Goal: Navigation & Orientation: Find specific page/section

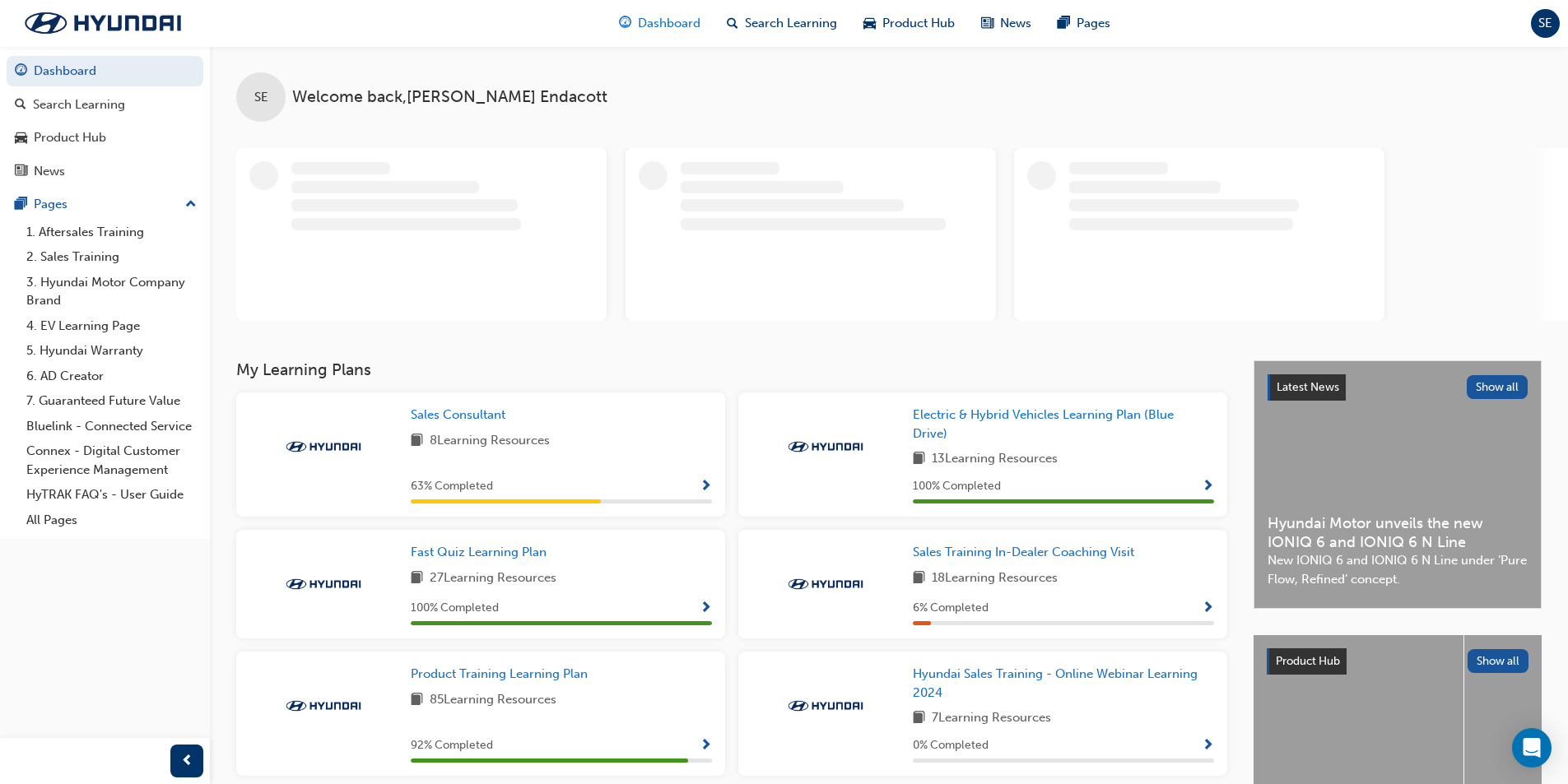
click at [652, 25] on span "Dashboard" at bounding box center [669, 24] width 62 height 19
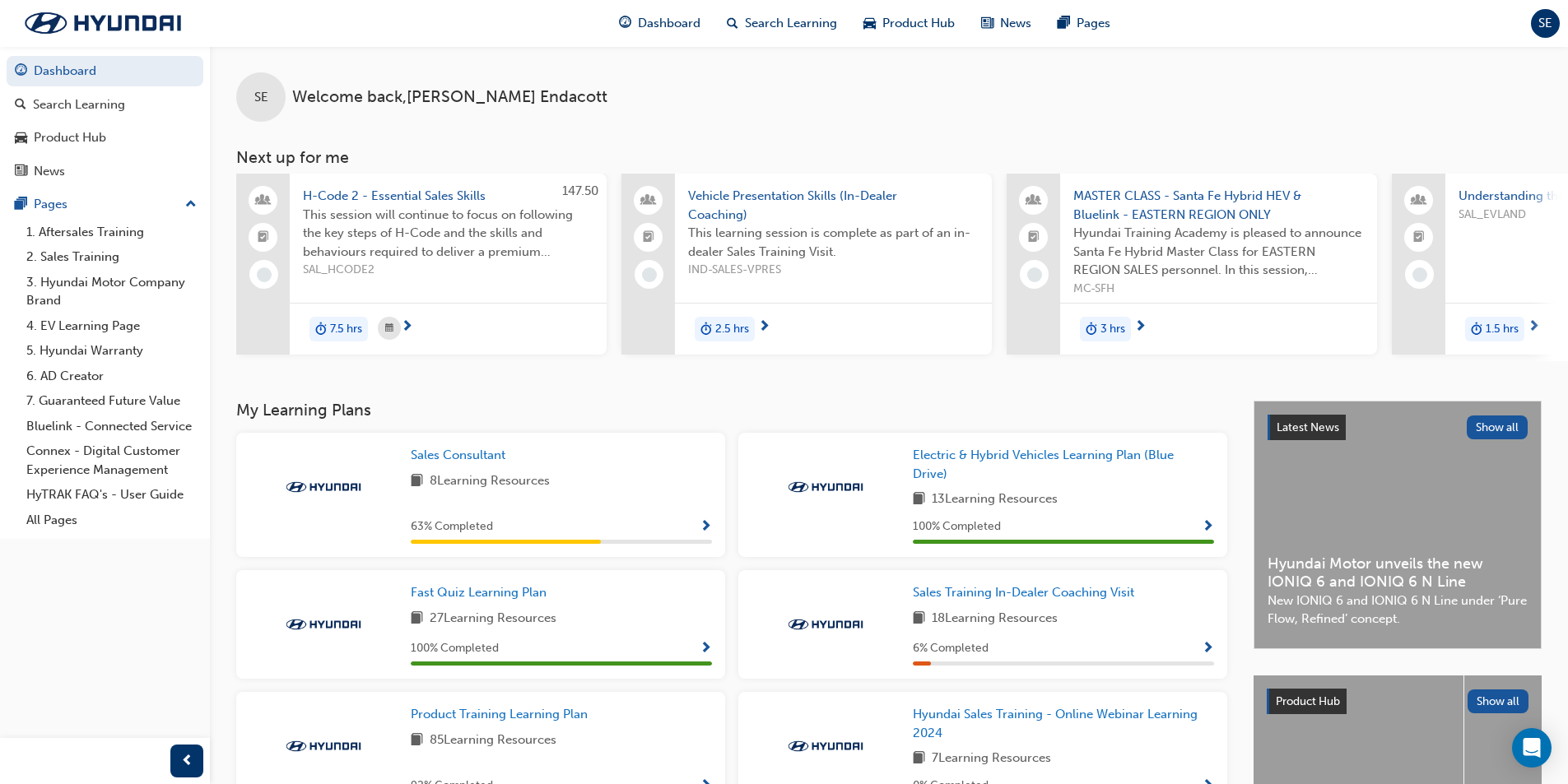
click at [193, 203] on span "up-icon" at bounding box center [191, 205] width 11 height 22
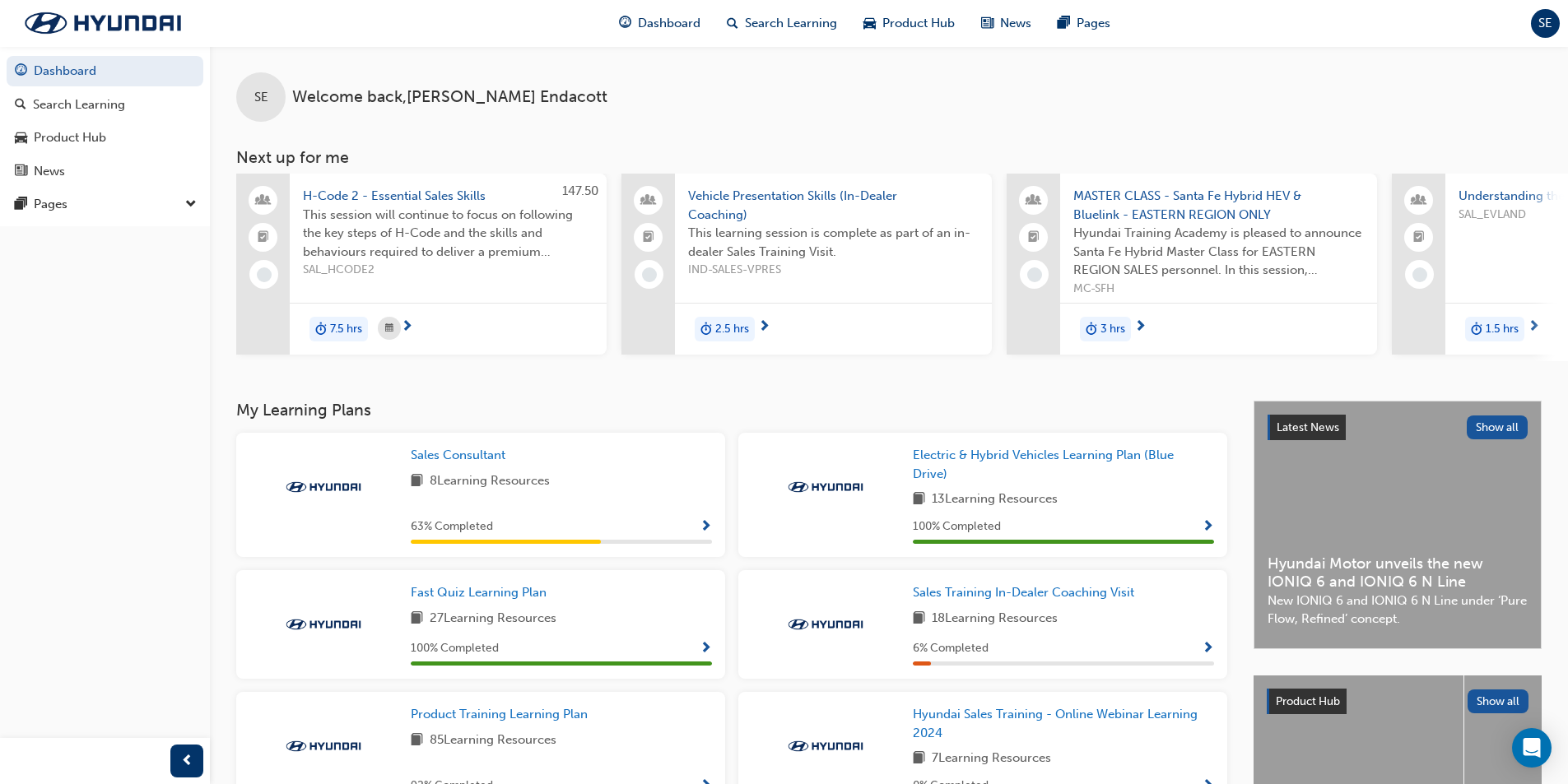
click at [191, 203] on span "down-icon" at bounding box center [191, 205] width 11 height 22
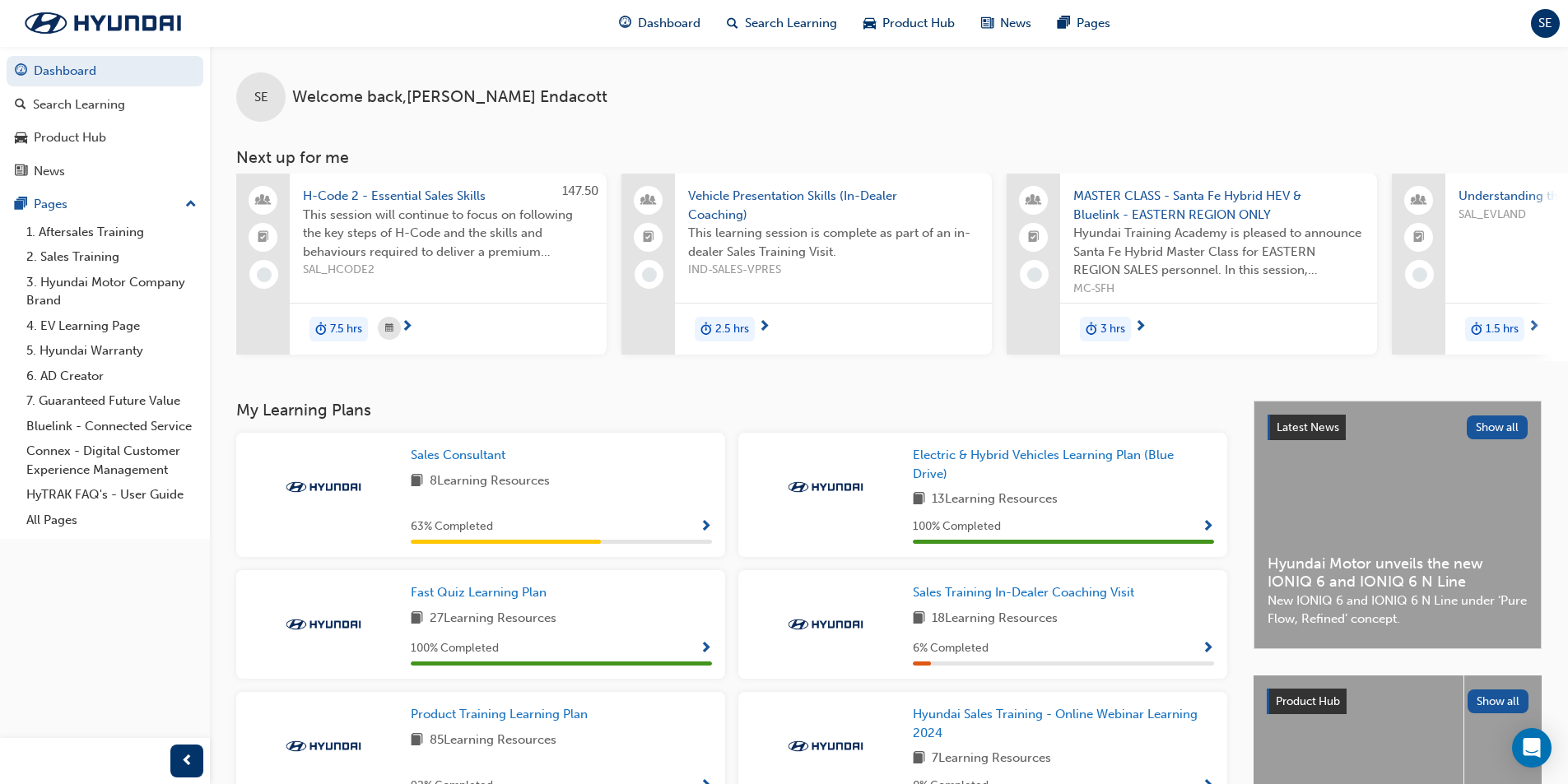
click at [191, 203] on span "up-icon" at bounding box center [191, 205] width 11 height 22
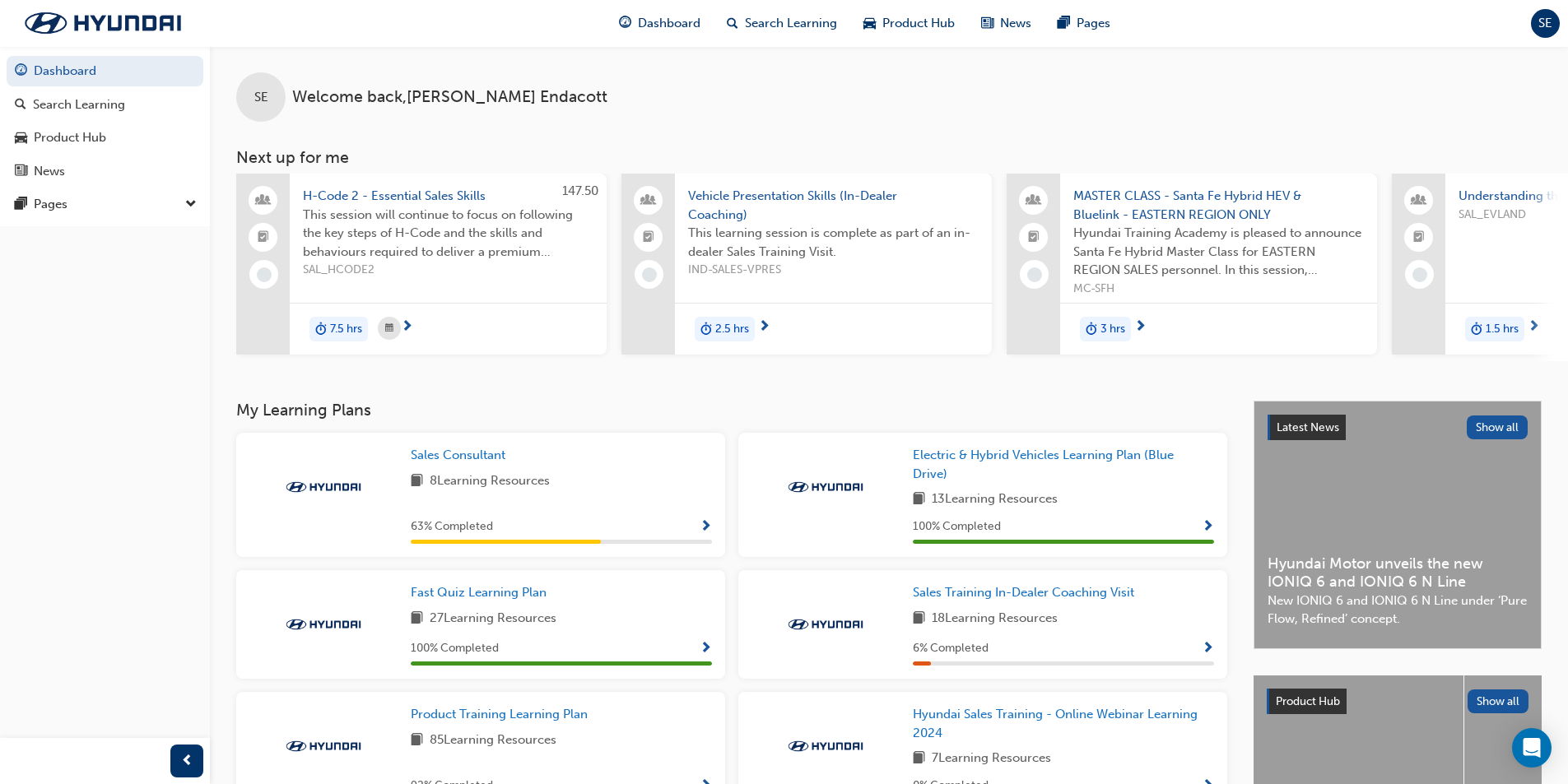
click at [191, 203] on span "down-icon" at bounding box center [191, 205] width 11 height 22
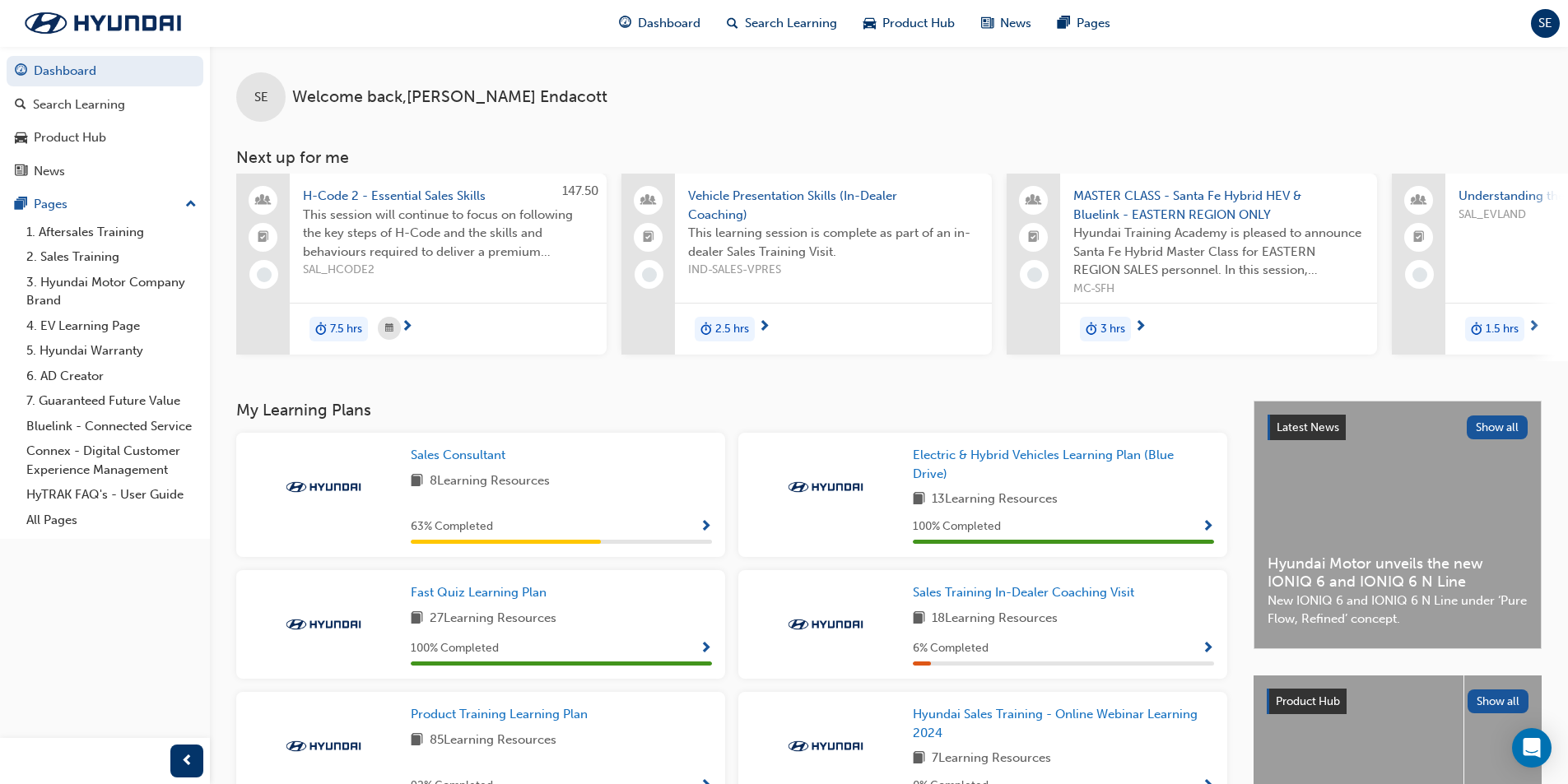
click at [191, 203] on span "up-icon" at bounding box center [191, 205] width 11 height 22
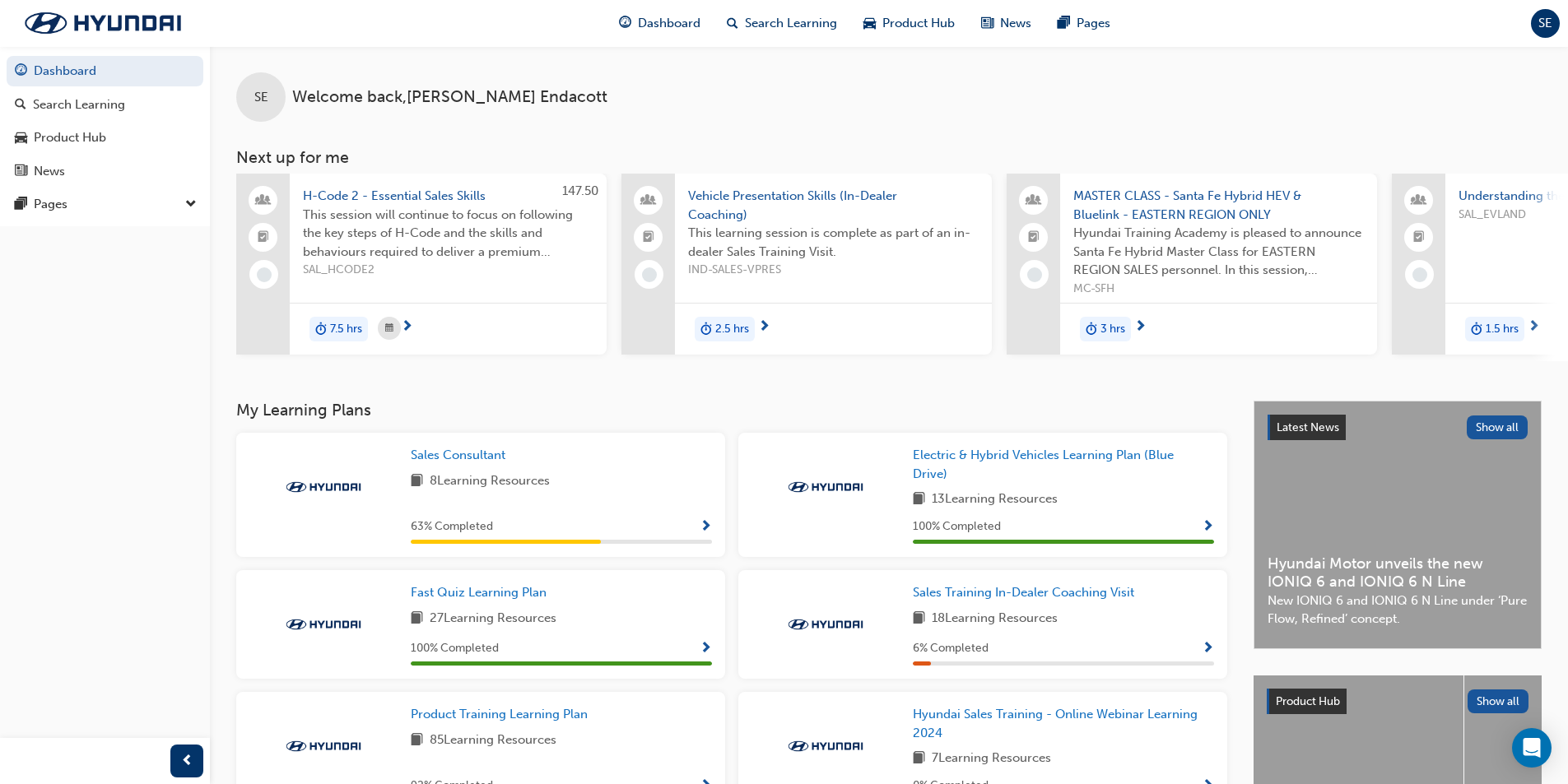
click at [191, 203] on span "down-icon" at bounding box center [191, 205] width 11 height 22
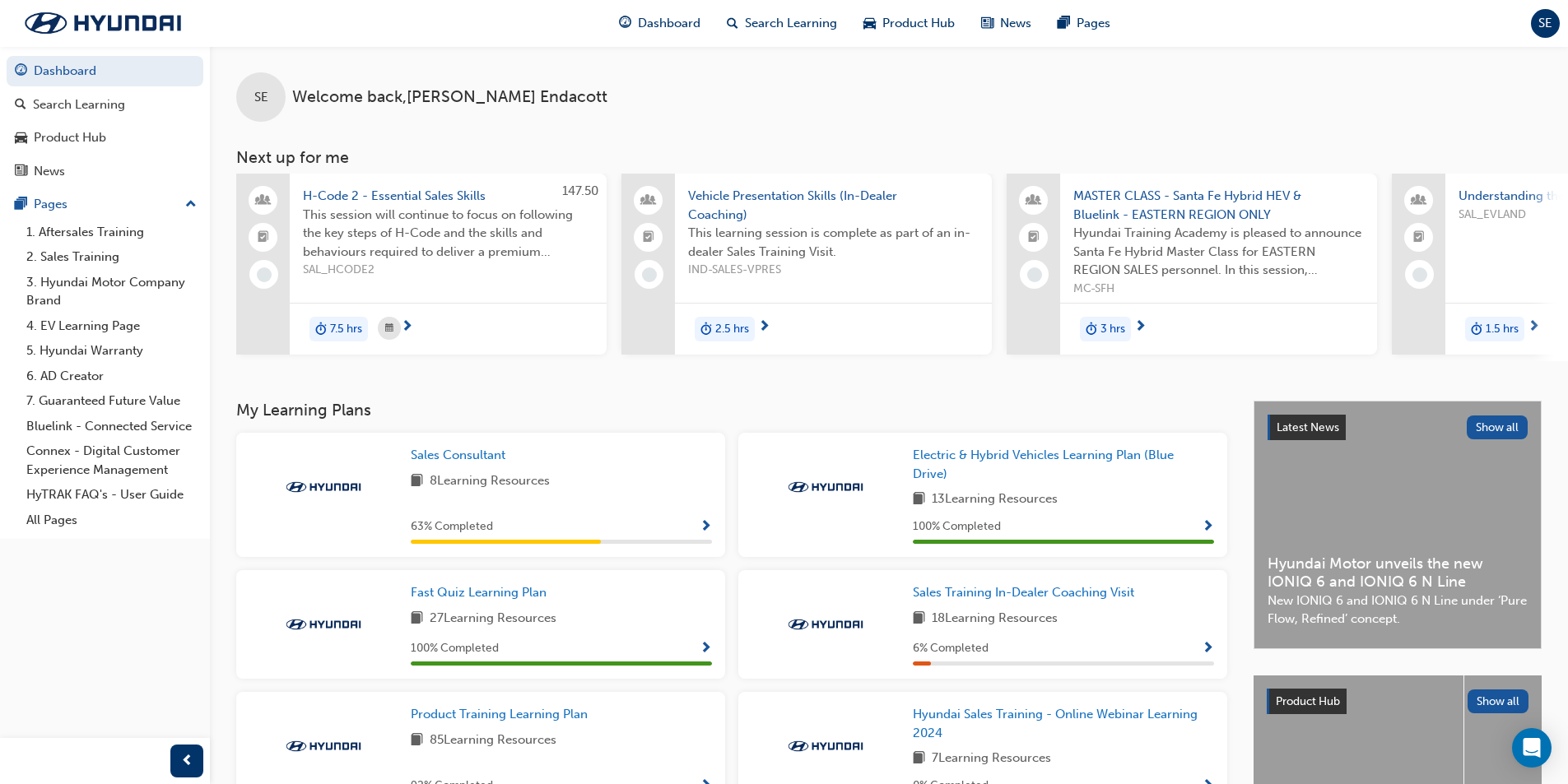
click at [191, 203] on span "up-icon" at bounding box center [191, 205] width 11 height 22
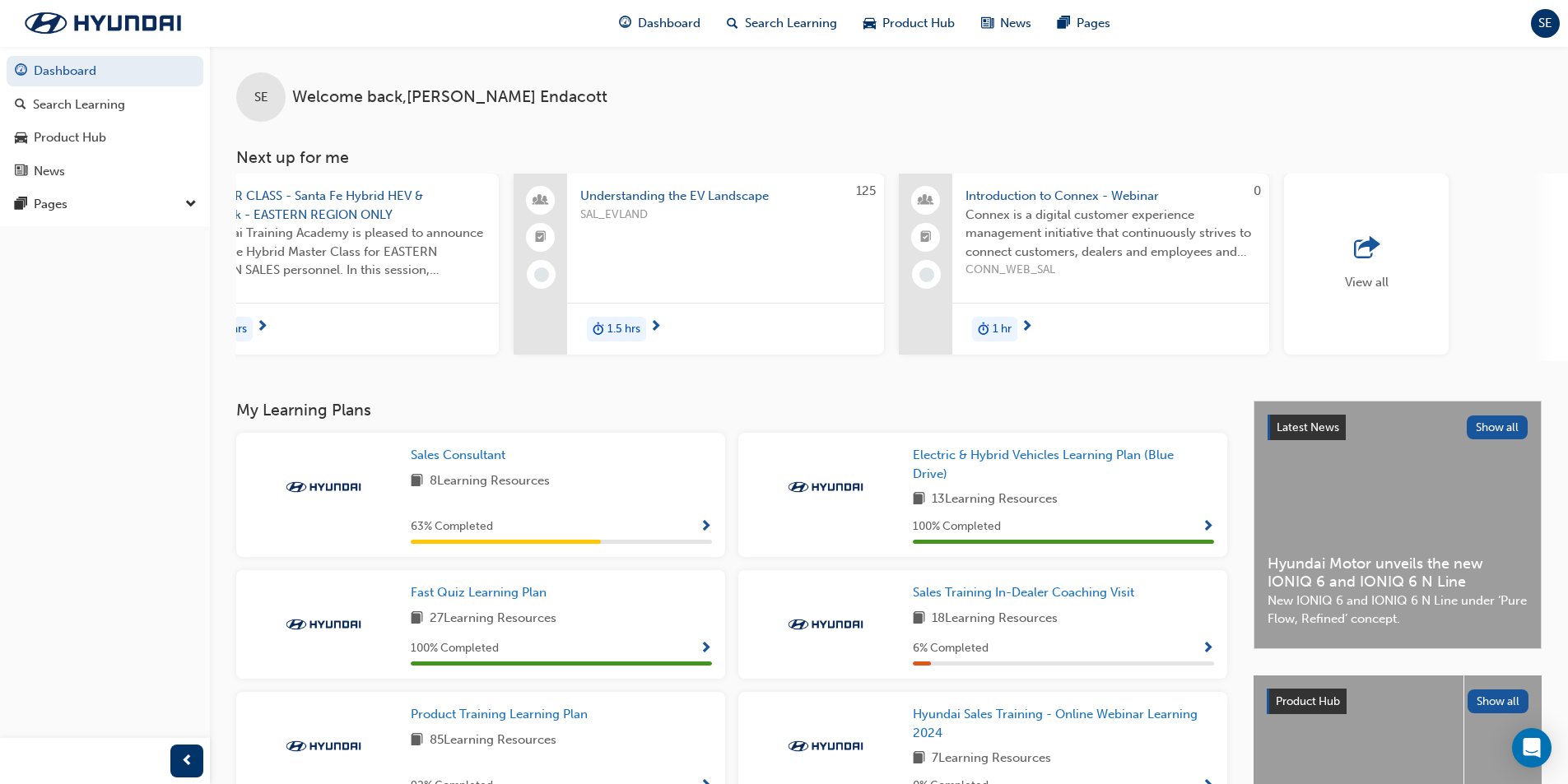
scroll to position [0, 768]
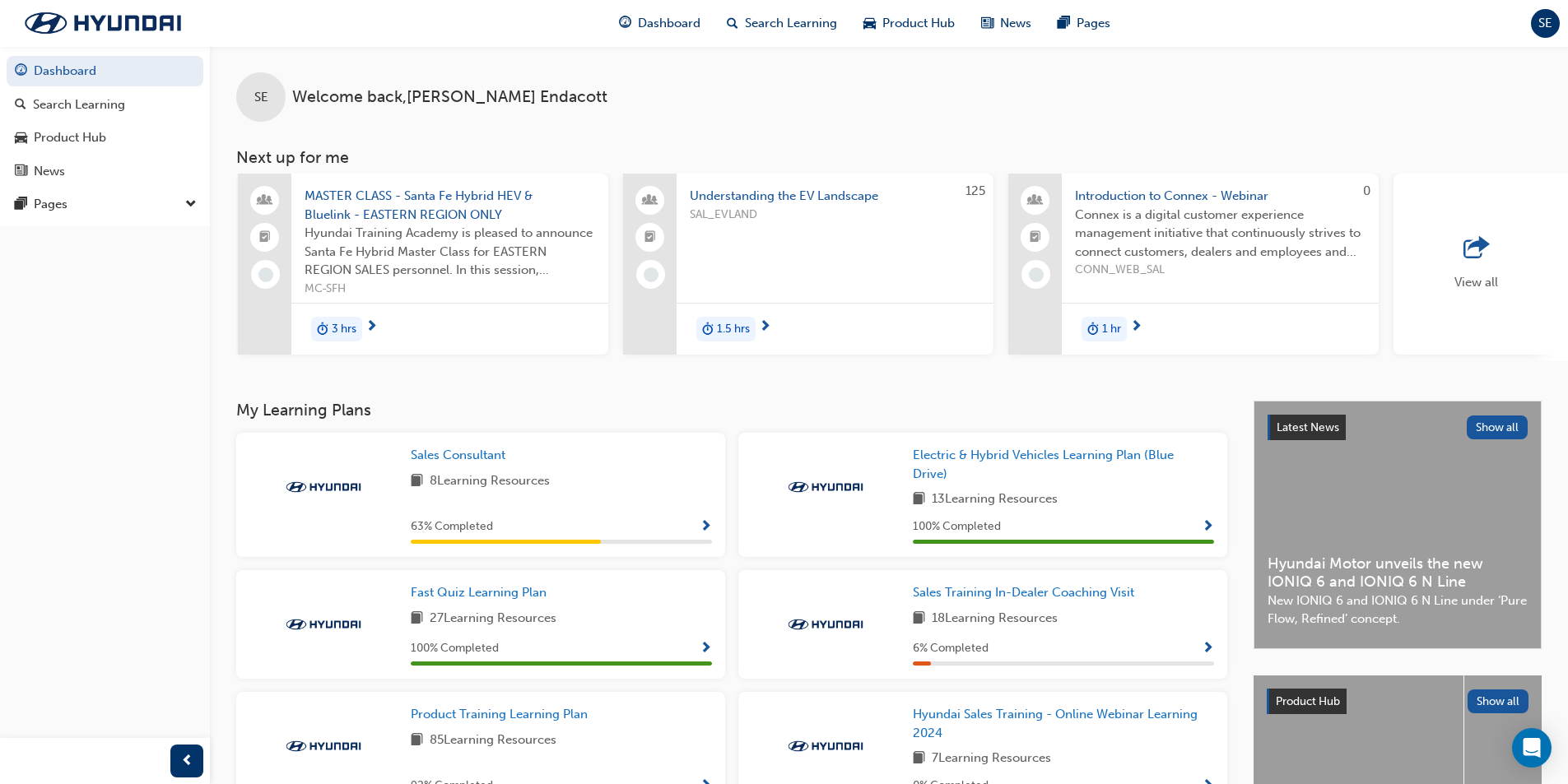
click at [1467, 305] on div "View all" at bounding box center [1475, 264] width 164 height 181
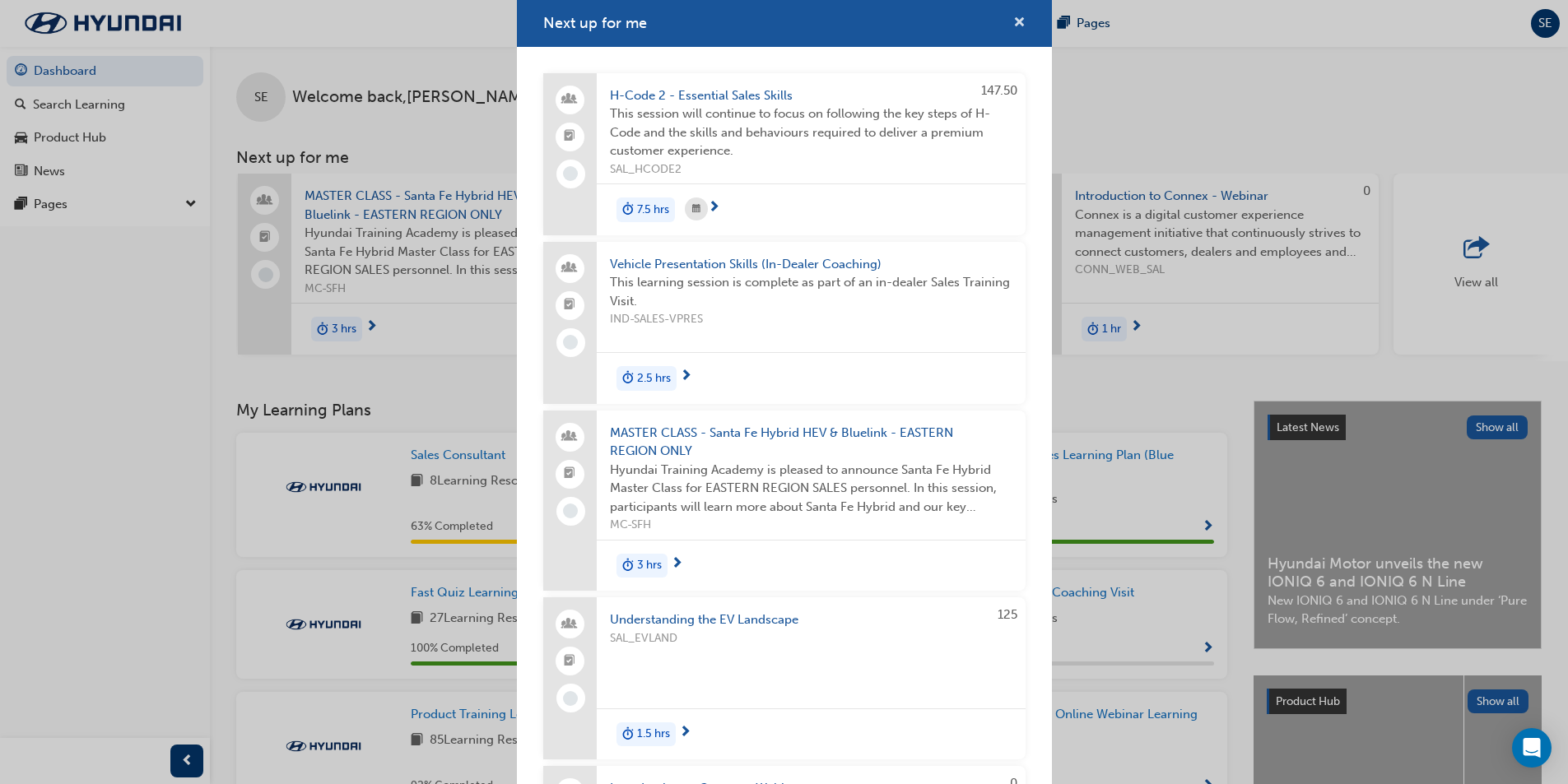
click at [1013, 22] on span "cross-icon" at bounding box center [1019, 24] width 12 height 15
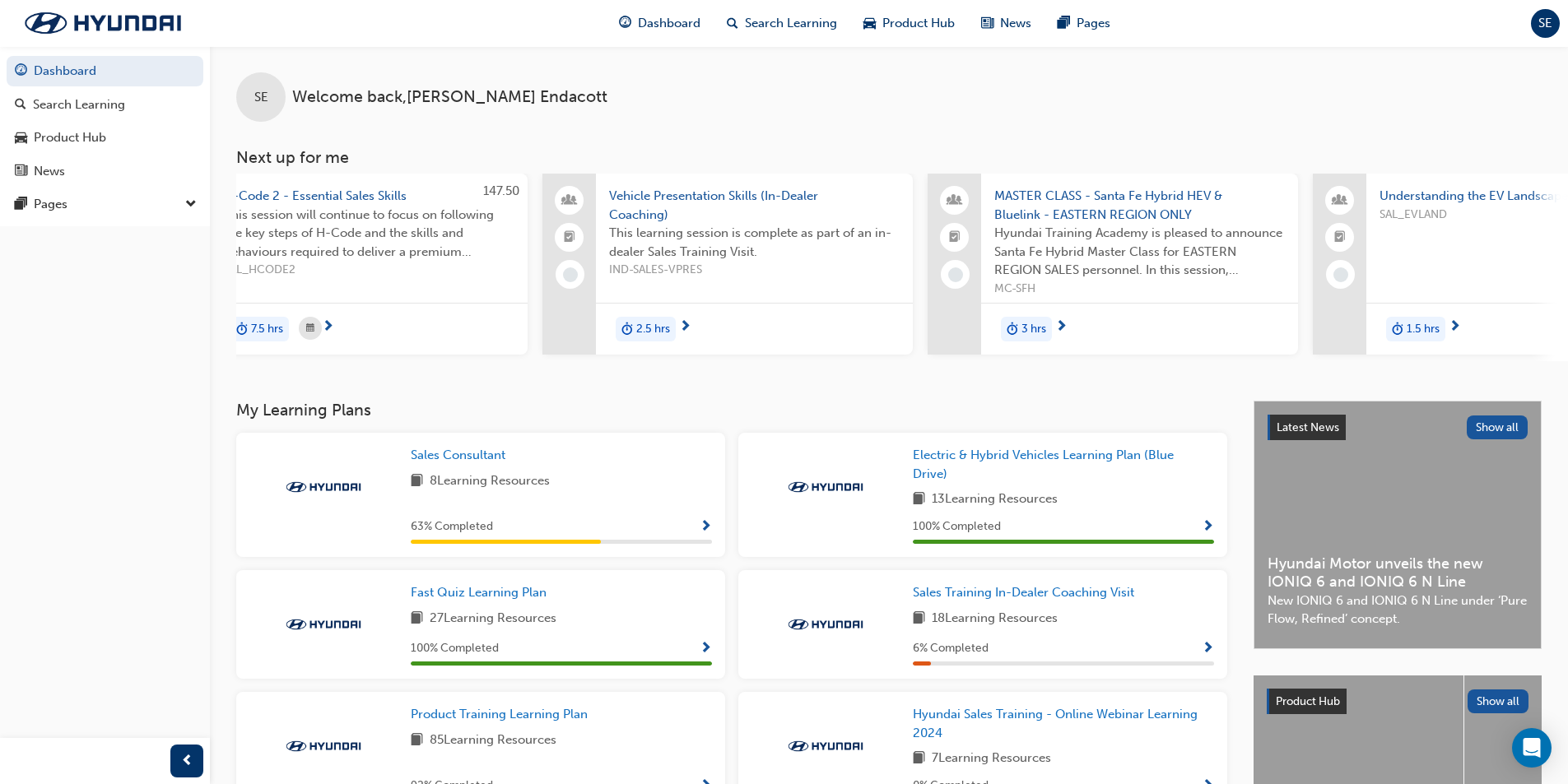
scroll to position [0, 0]
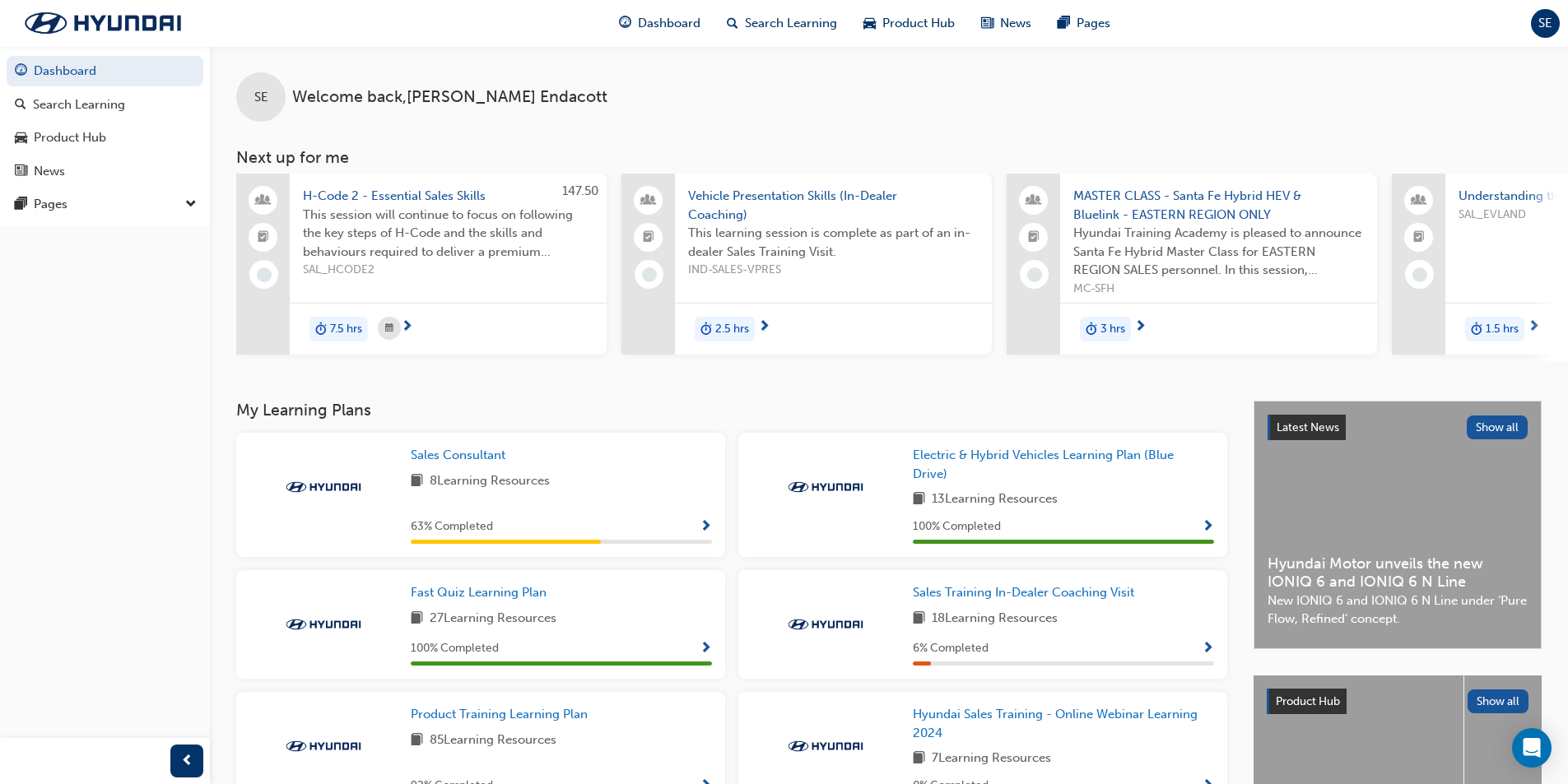
click at [587, 87] on div "SE Welcome back , [PERSON_NAME]" at bounding box center [888, 84] width 1358 height 75
click at [132, 32] on img at bounding box center [103, 23] width 190 height 35
click at [1345, 116] on div "SE Welcome back , [PERSON_NAME]" at bounding box center [888, 84] width 1358 height 75
